Goal: Transaction & Acquisition: Purchase product/service

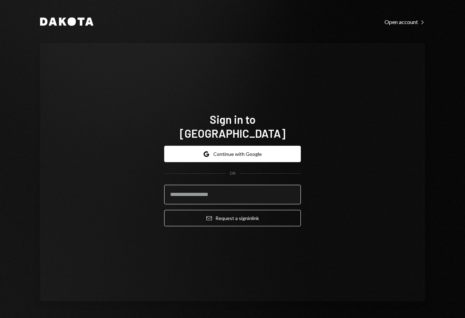
click at [221, 189] on input "email" at bounding box center [232, 195] width 137 height 20
click at [293, 190] on input "email" at bounding box center [232, 195] width 137 height 20
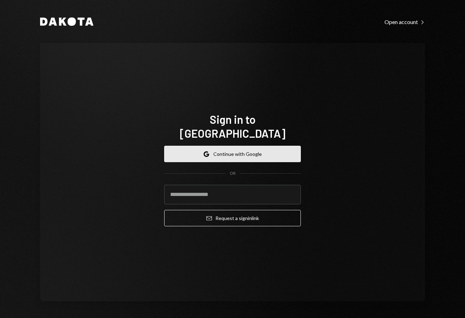
click at [228, 146] on button "Google Continue with Google" at bounding box center [232, 154] width 137 height 16
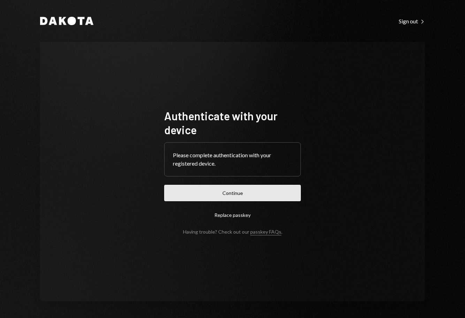
click at [251, 193] on button "Continue" at bounding box center [232, 193] width 137 height 16
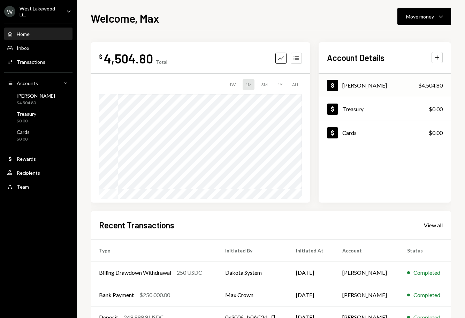
click at [423, 91] on div "Dollar Billings $4,504.80" at bounding box center [385, 85] width 133 height 23
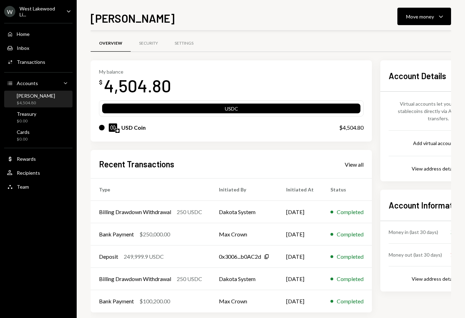
scroll to position [3, 0]
click at [438, 20] on icon "Caret Down" at bounding box center [441, 16] width 8 height 8
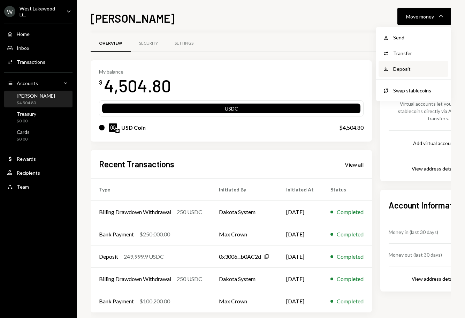
click at [399, 66] on div "Deposit" at bounding box center [418, 68] width 51 height 7
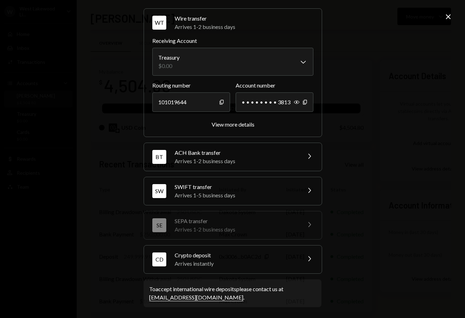
click at [230, 256] on div "Crypto deposit" at bounding box center [236, 255] width 122 height 8
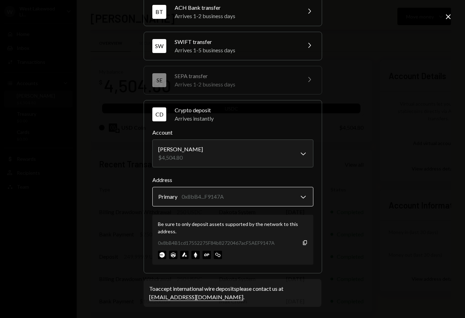
scroll to position [66, 0]
click at [214, 197] on body "W West Lakewood Li... Caret Down Home Home Inbox Inbox Activities Transactions …" at bounding box center [232, 159] width 465 height 318
click at [303, 242] on icon "Copy" at bounding box center [305, 243] width 6 height 6
click at [160, 254] on img at bounding box center [162, 255] width 8 height 8
click at [300, 243] on div "0x8bB4B1cd17552275F84b82720467acF5AEF9147A Copy" at bounding box center [233, 243] width 150 height 7
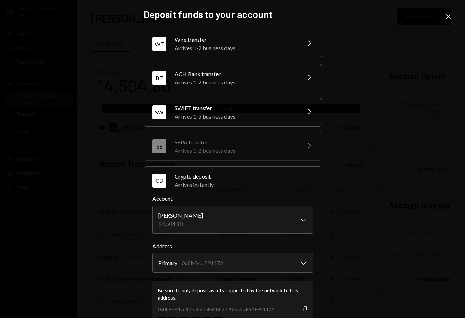
scroll to position [0, 0]
click at [449, 16] on icon "Close" at bounding box center [448, 17] width 8 height 8
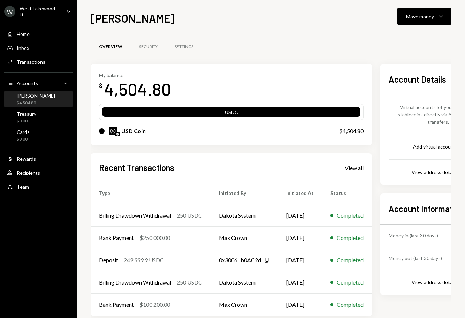
click at [263, 48] on div "Overview Security Settings" at bounding box center [271, 47] width 361 height 18
click at [23, 32] on div "Home" at bounding box center [23, 34] width 13 height 6
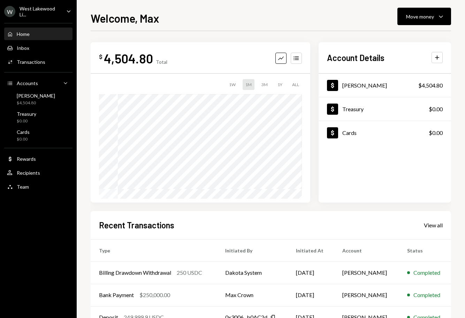
click at [43, 12] on div "West Lakewood Li..." at bounding box center [40, 12] width 41 height 12
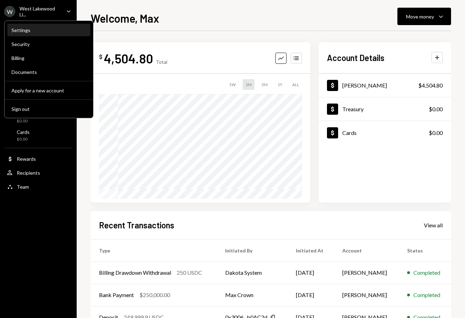
click at [23, 31] on div "Settings" at bounding box center [49, 30] width 75 height 6
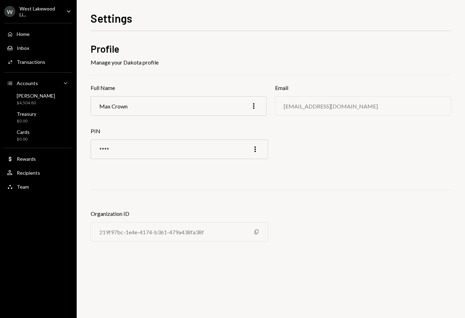
click at [33, 7] on div "West Lakewood Li..." at bounding box center [40, 12] width 41 height 12
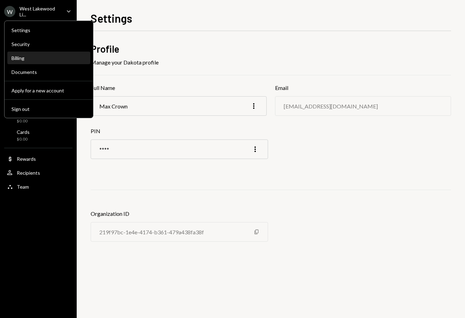
click at [21, 58] on div "Billing" at bounding box center [49, 58] width 75 height 6
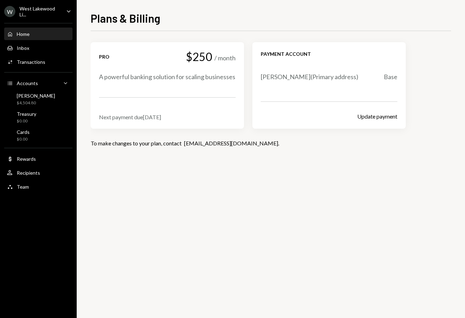
click at [24, 33] on div "Home" at bounding box center [23, 34] width 13 height 6
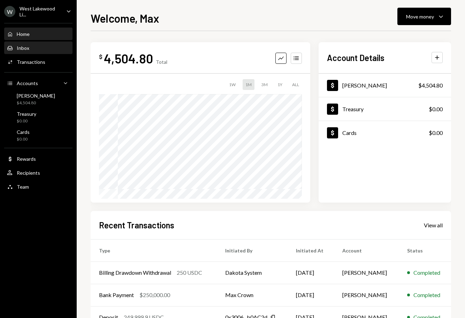
click at [22, 44] on div "Inbox Inbox" at bounding box center [38, 48] width 63 height 12
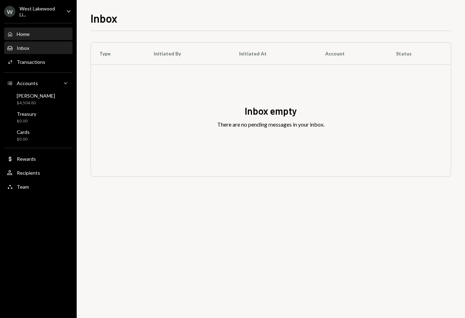
click at [25, 35] on div "Home" at bounding box center [23, 34] width 13 height 6
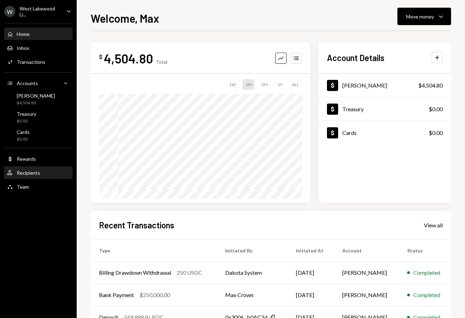
click at [27, 174] on div "Recipients" at bounding box center [28, 173] width 23 height 6
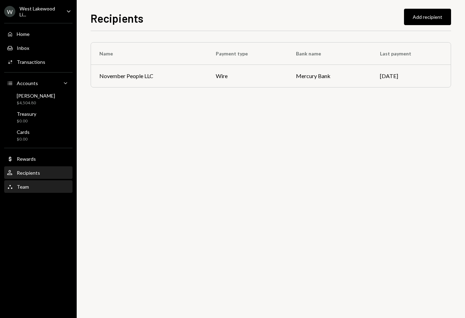
click at [23, 187] on div "Team" at bounding box center [23, 187] width 12 height 6
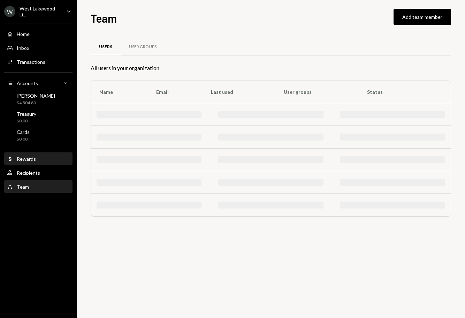
click at [35, 160] on div "Rewards" at bounding box center [26, 159] width 19 height 6
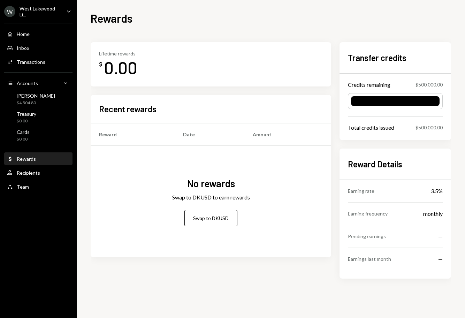
click at [205, 77] on div "Lifetime rewards $ 0.00" at bounding box center [211, 65] width 224 height 28
click at [21, 33] on div "Home" at bounding box center [23, 34] width 13 height 6
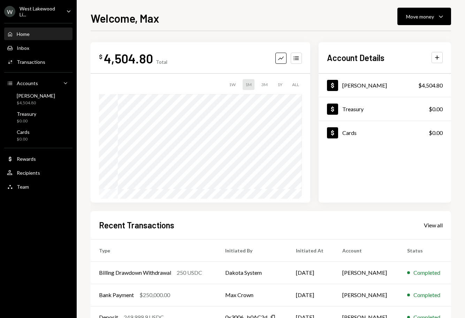
click at [23, 35] on div "Home" at bounding box center [23, 34] width 13 height 6
click at [22, 44] on div "Inbox Inbox" at bounding box center [38, 48] width 63 height 12
click at [275, 230] on div "Recent Transactions View all" at bounding box center [271, 225] width 344 height 12
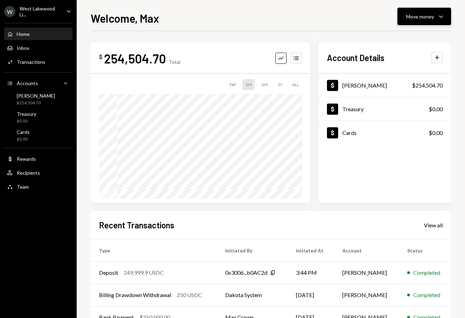
click at [436, 21] on button "Move money Caret Down" at bounding box center [425, 16] width 54 height 17
click at [402, 38] on div "Send" at bounding box center [418, 37] width 51 height 7
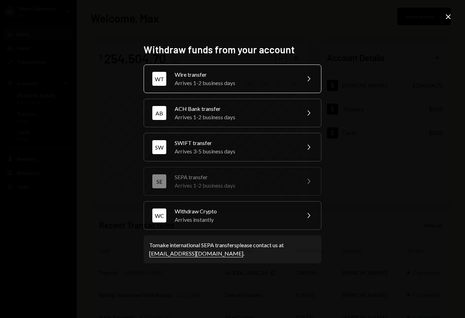
click at [244, 77] on div "Wire transfer" at bounding box center [235, 74] width 121 height 8
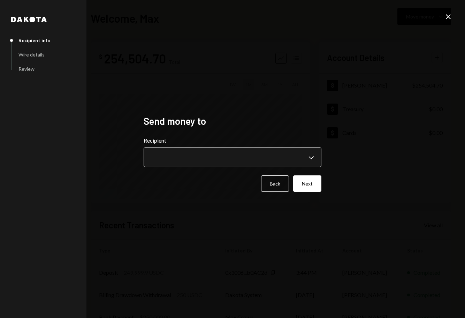
click at [189, 160] on body "**********" at bounding box center [232, 159] width 465 height 318
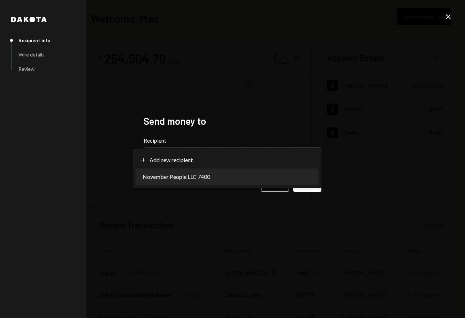
select select "**********"
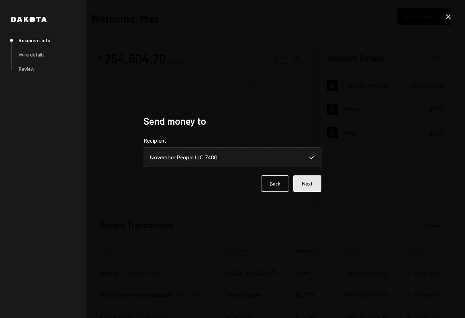
click at [313, 182] on button "Next" at bounding box center [307, 183] width 28 height 16
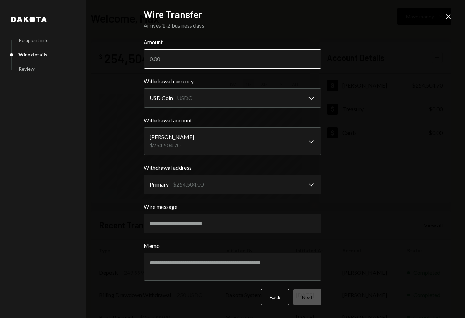
click at [205, 62] on input "Amount" at bounding box center [233, 59] width 178 height 20
type input "250000"
click at [344, 122] on div "**********" at bounding box center [232, 159] width 465 height 318
click at [307, 298] on button "Next" at bounding box center [307, 297] width 28 height 16
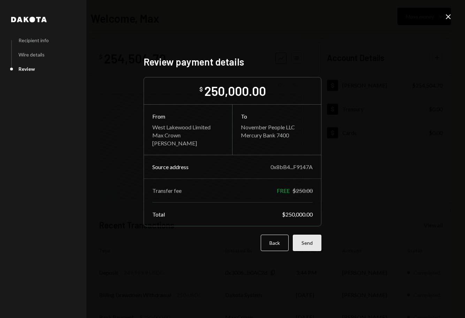
click at [315, 243] on button "Send" at bounding box center [307, 243] width 29 height 16
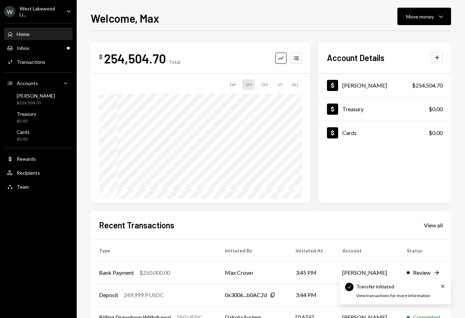
click at [281, 10] on div "Welcome, Max Move money Caret Down" at bounding box center [271, 17] width 361 height 15
